Goal: Ask a question: Seek information or help from site administrators or community

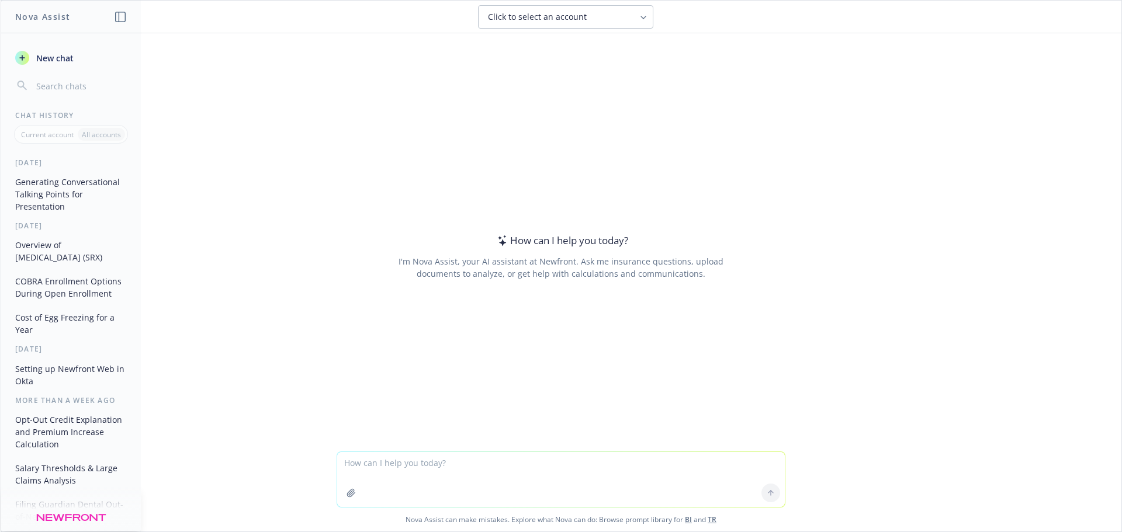
click at [519, 486] on textarea at bounding box center [561, 479] width 448 height 55
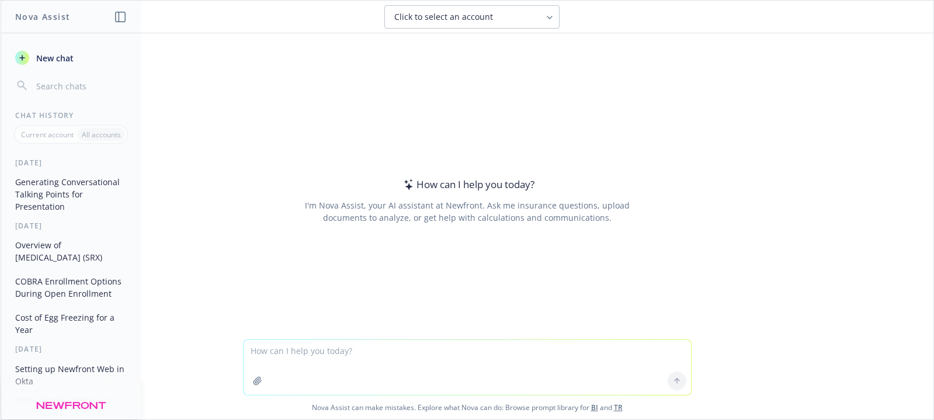
click at [326, 351] on textarea at bounding box center [468, 367] width 448 height 55
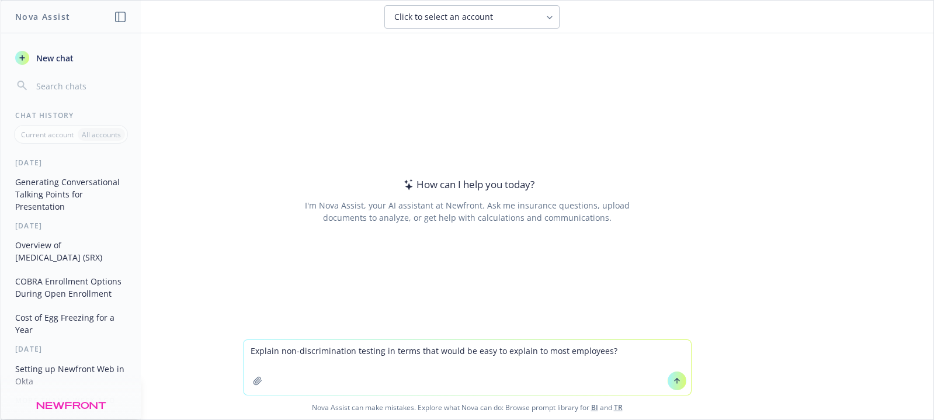
click at [384, 351] on textarea "Explain non-discrimination testing in terms that would be easy to explain to mo…" at bounding box center [468, 367] width 448 height 55
type textarea "Explain non-discrimination testing for FSA in terms that would be easy to expla…"
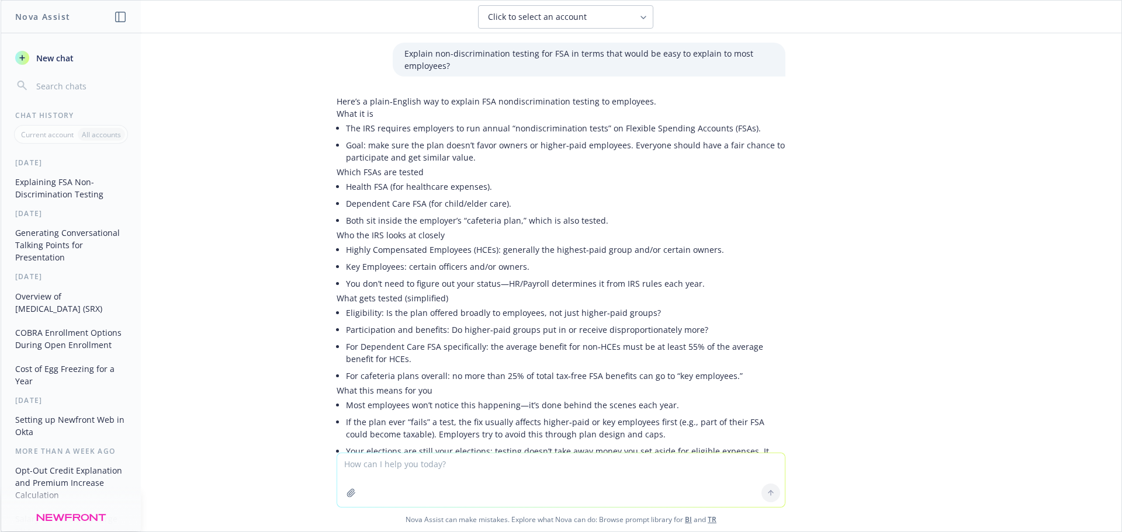
click at [459, 124] on li "The IRS requires employers to run annual “nondiscrimination tests” on Flexible …" at bounding box center [565, 128] width 439 height 17
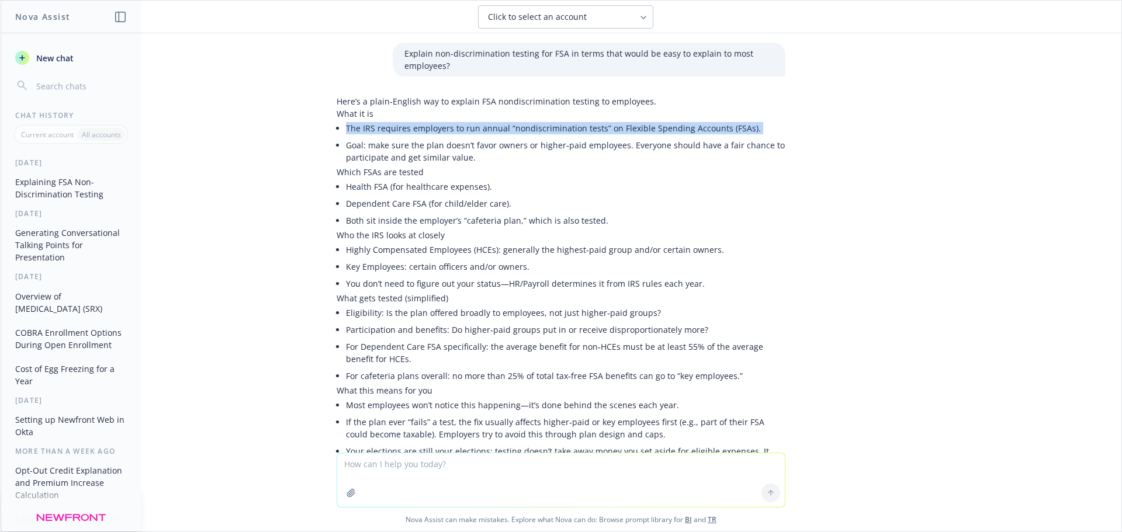
click at [459, 124] on li "The IRS requires employers to run annual “nondiscrimination tests” on Flexible …" at bounding box center [565, 128] width 439 height 17
click at [467, 126] on li "The IRS requires employers to run annual “nondiscrimination tests” on Flexible …" at bounding box center [565, 128] width 439 height 17
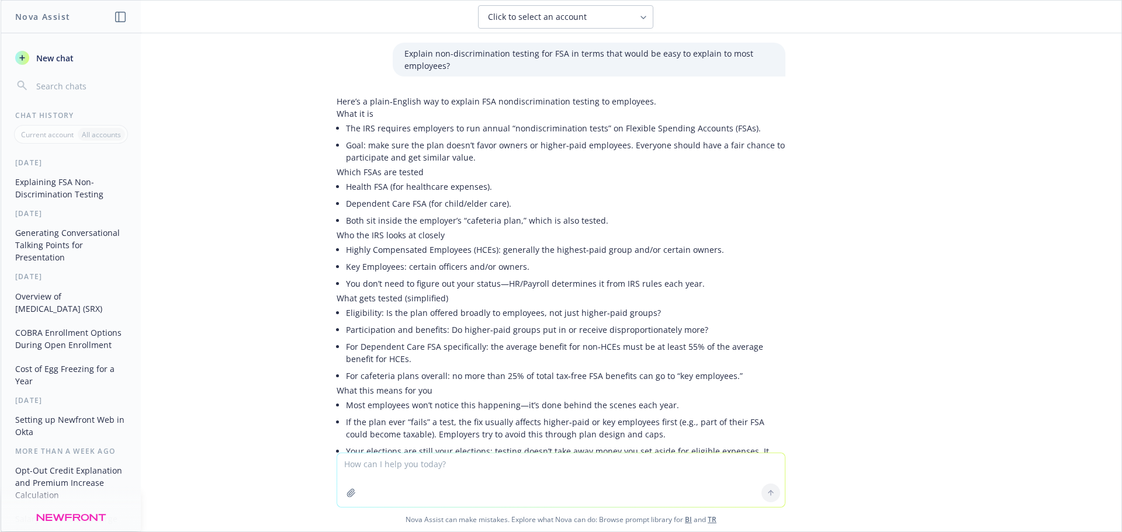
click at [588, 130] on li "The IRS requires employers to run annual “nondiscrimination tests” on Flexible …" at bounding box center [565, 128] width 439 height 17
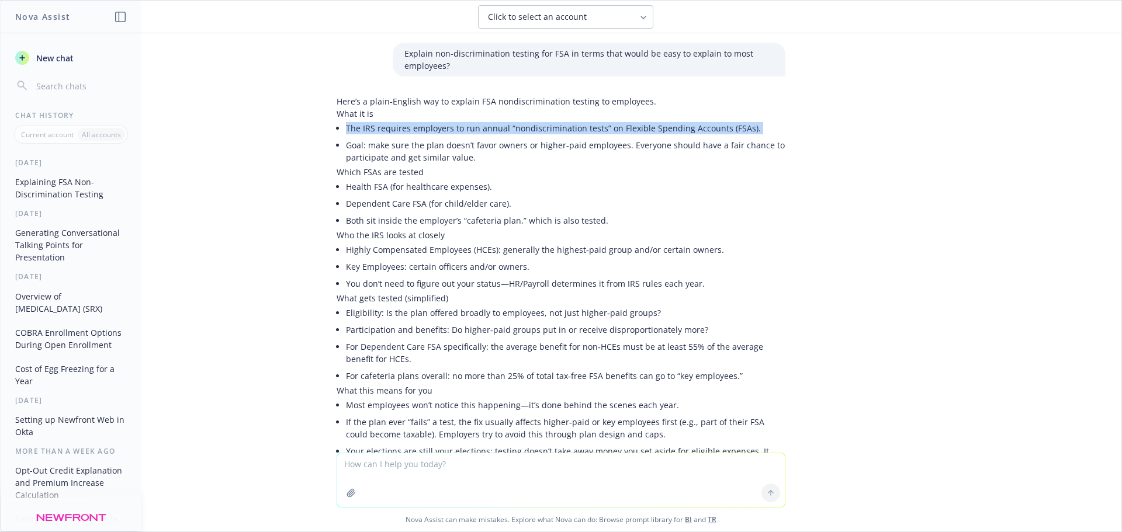
click at [588, 130] on li "The IRS requires employers to run annual “nondiscrimination tests” on Flexible …" at bounding box center [565, 128] width 439 height 17
copy ul "The IRS requires employers to run annual “nondiscrimination tests” on Flexible …"
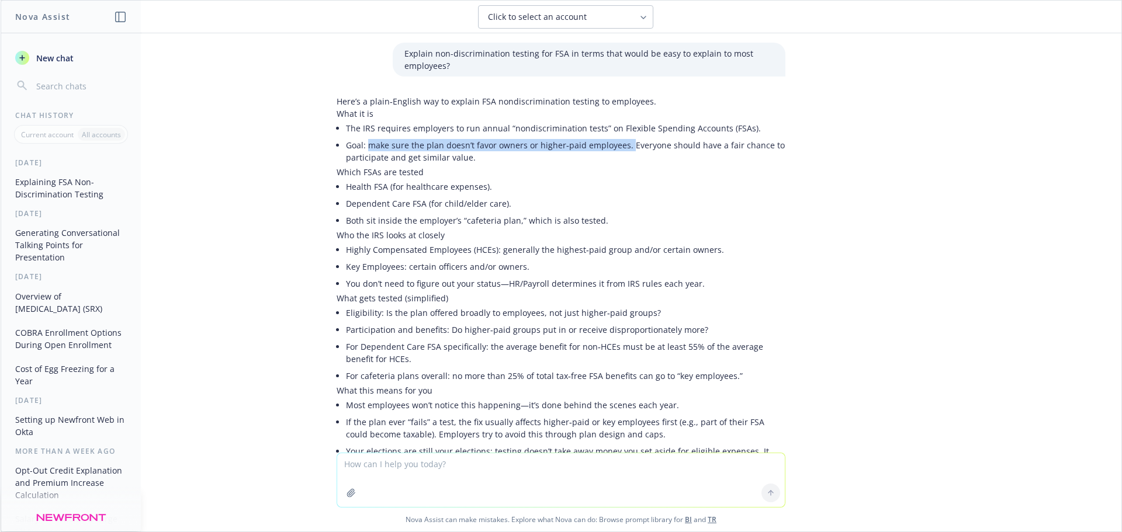
drag, startPoint x: 618, startPoint y: 146, endPoint x: 361, endPoint y: 147, distance: 256.5
click at [361, 147] on li "Goal: make sure the plan doesn’t favor owners or higher‑paid employees. Everyon…" at bounding box center [565, 151] width 439 height 29
copy li "make sure the plan doesn’t favor owners or higher‑paid employees."
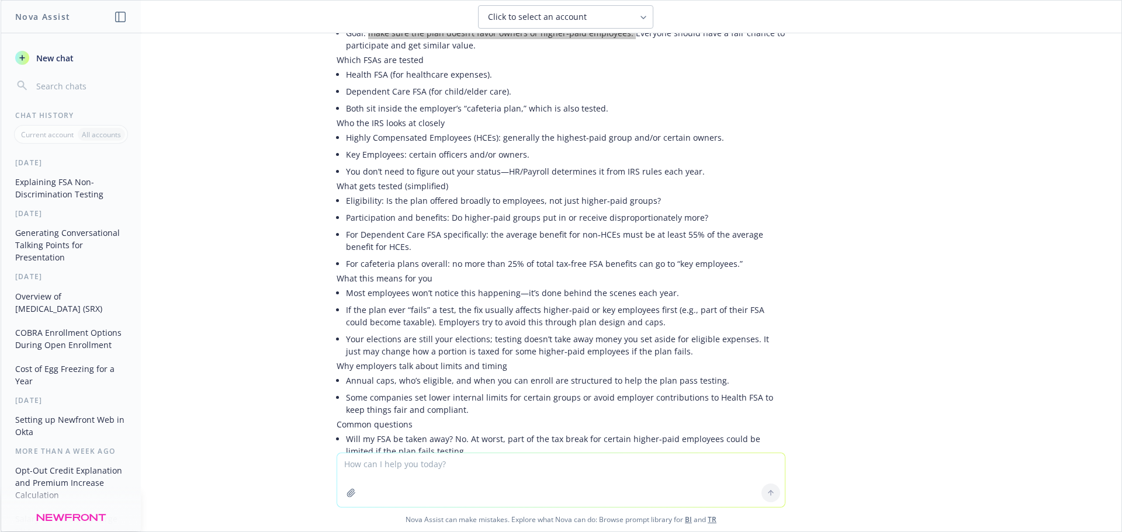
scroll to position [117, 0]
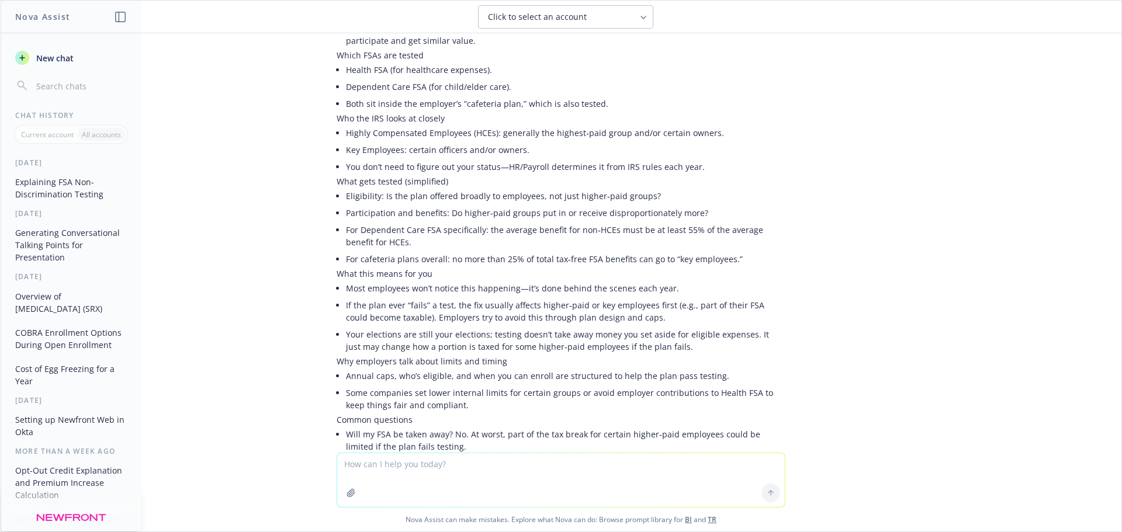
click at [663, 346] on li "Your elections are still your elections; testing doesn’t take away money you se…" at bounding box center [565, 340] width 439 height 29
drag, startPoint x: 340, startPoint y: 303, endPoint x: 657, endPoint y: 306, distance: 316.7
click at [657, 306] on li "If the plan ever “fails” a test, the fix usually affects higher‑paid or key emp…" at bounding box center [565, 311] width 439 height 29
copy li "f the plan ever “fails” a test, the fix usually affects higher‑paid or key empl…"
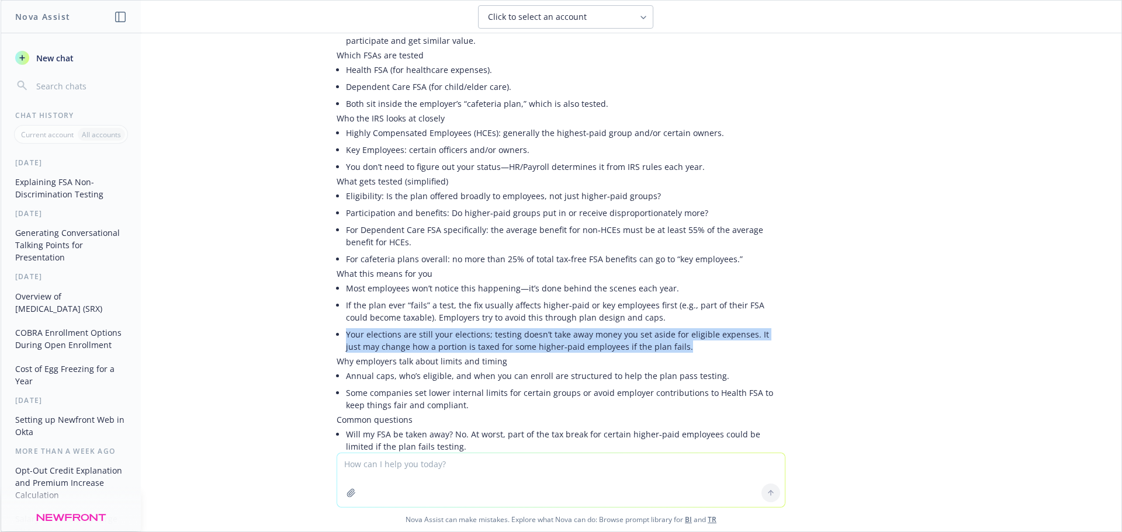
drag, startPoint x: 693, startPoint y: 344, endPoint x: 337, endPoint y: 337, distance: 356.4
click at [346, 337] on li "Your elections are still your elections; testing doesn’t take away money you se…" at bounding box center [565, 340] width 439 height 29
copy li "Your elections are still your elections; testing doesn’t take away money you se…"
